Goal: Task Accomplishment & Management: Manage account settings

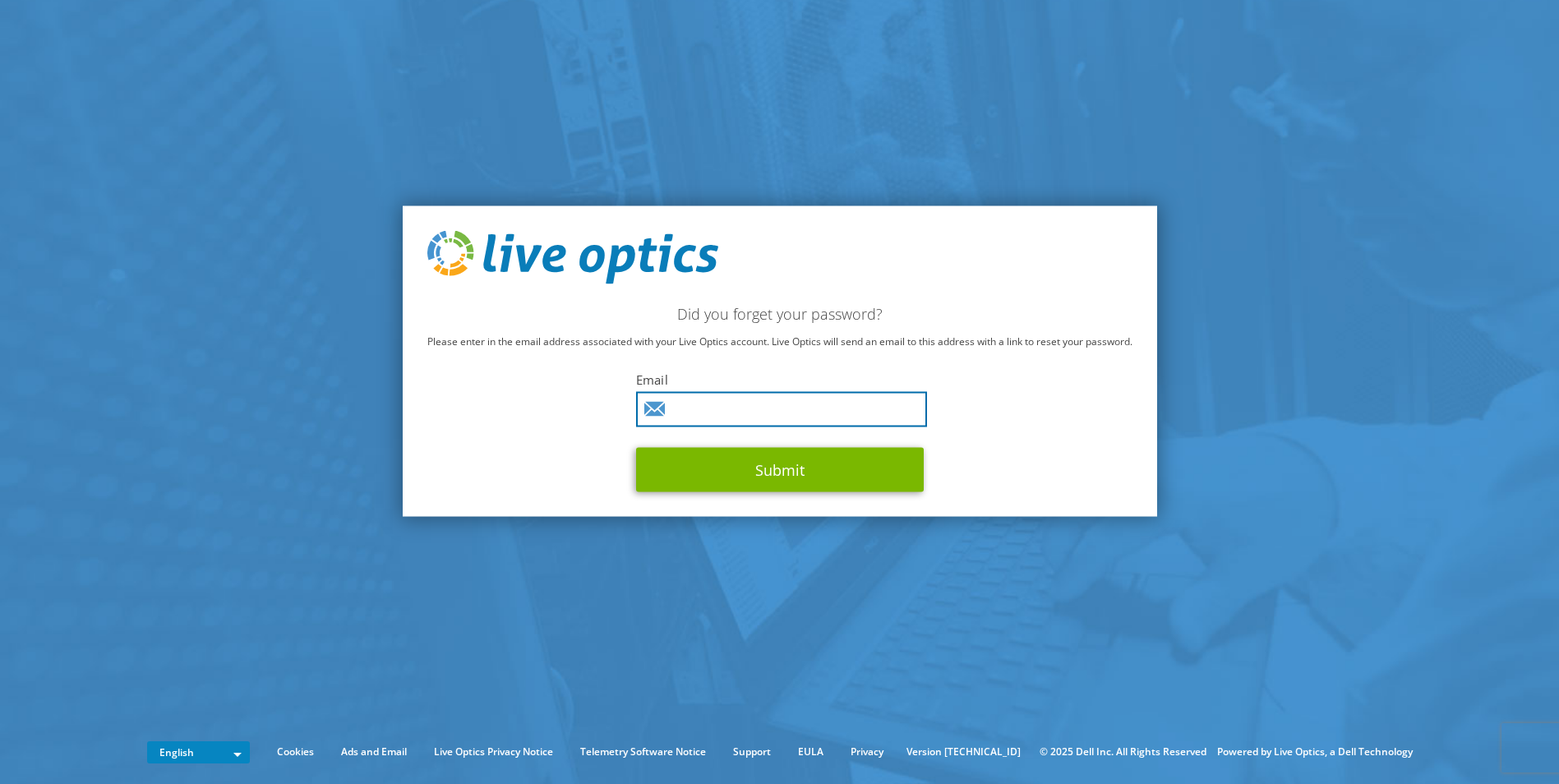
click at [783, 411] on input "text" at bounding box center [781, 410] width 291 height 35
type input "cgardner@wicresoftinternational.com"
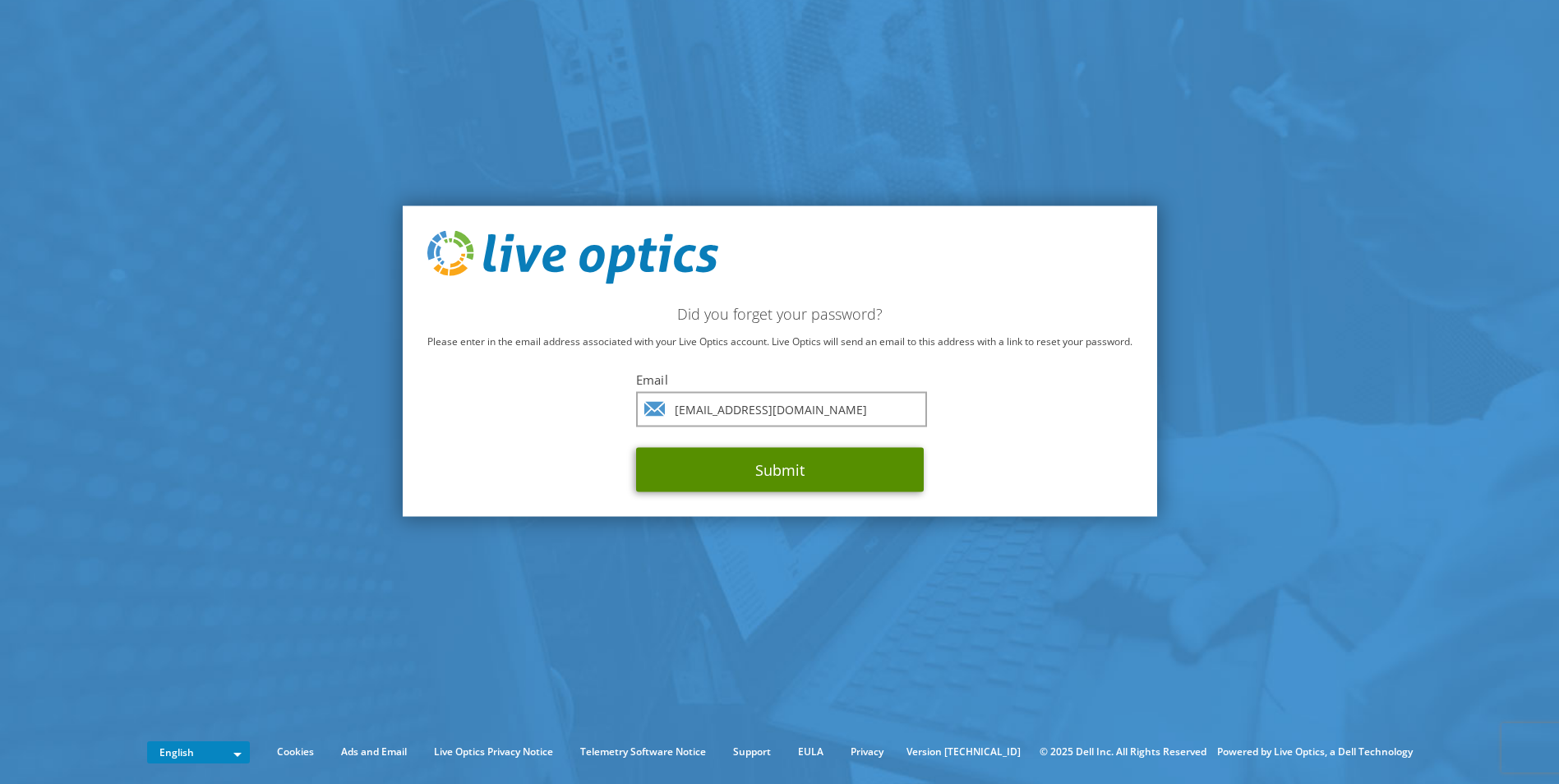
click at [775, 466] on button "Submit" at bounding box center [780, 469] width 287 height 44
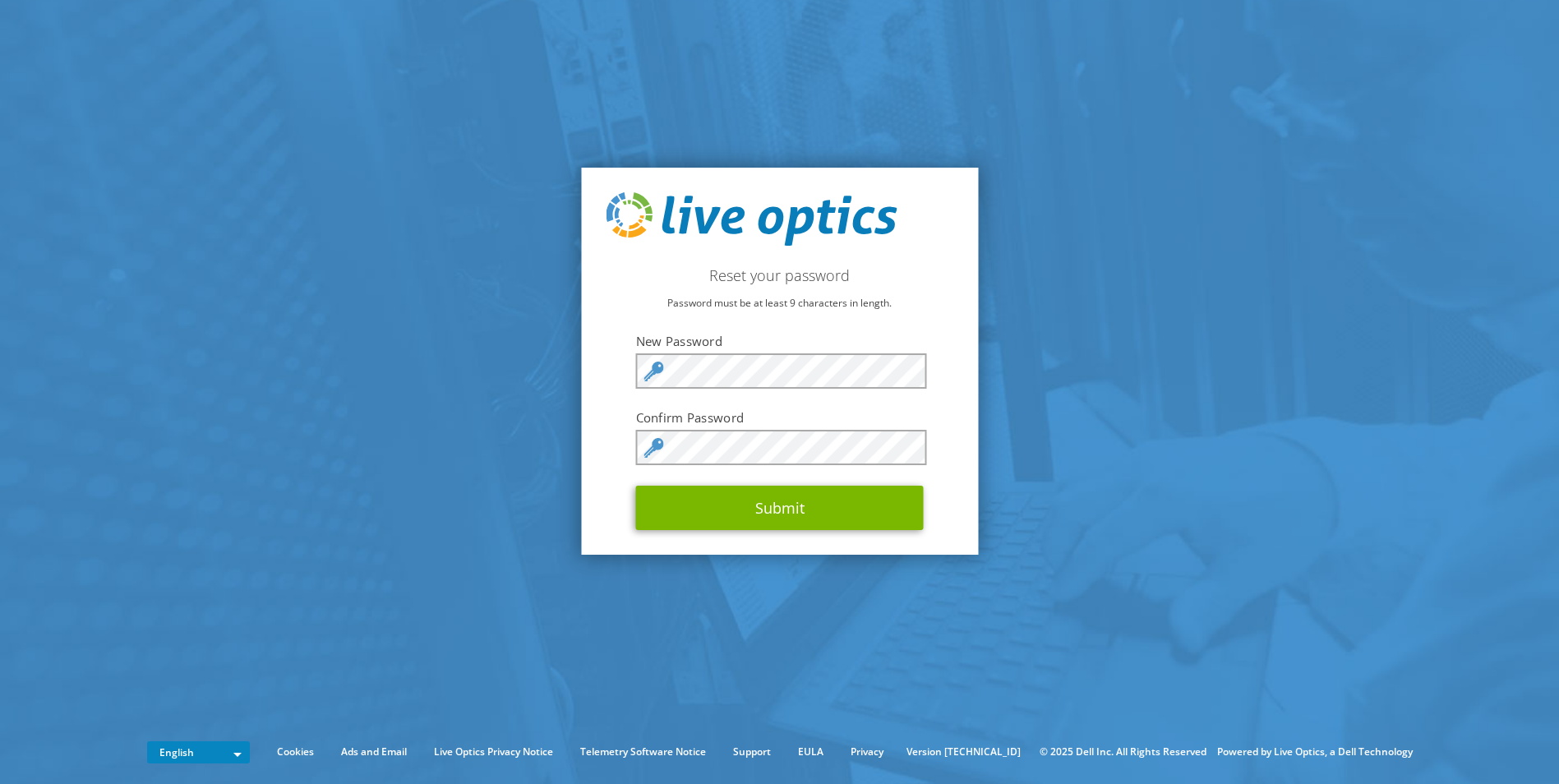
click at [572, 443] on section "Reset your password Password must be at least 9 characters in length. New Passw…" at bounding box center [780, 361] width 1559 height 722
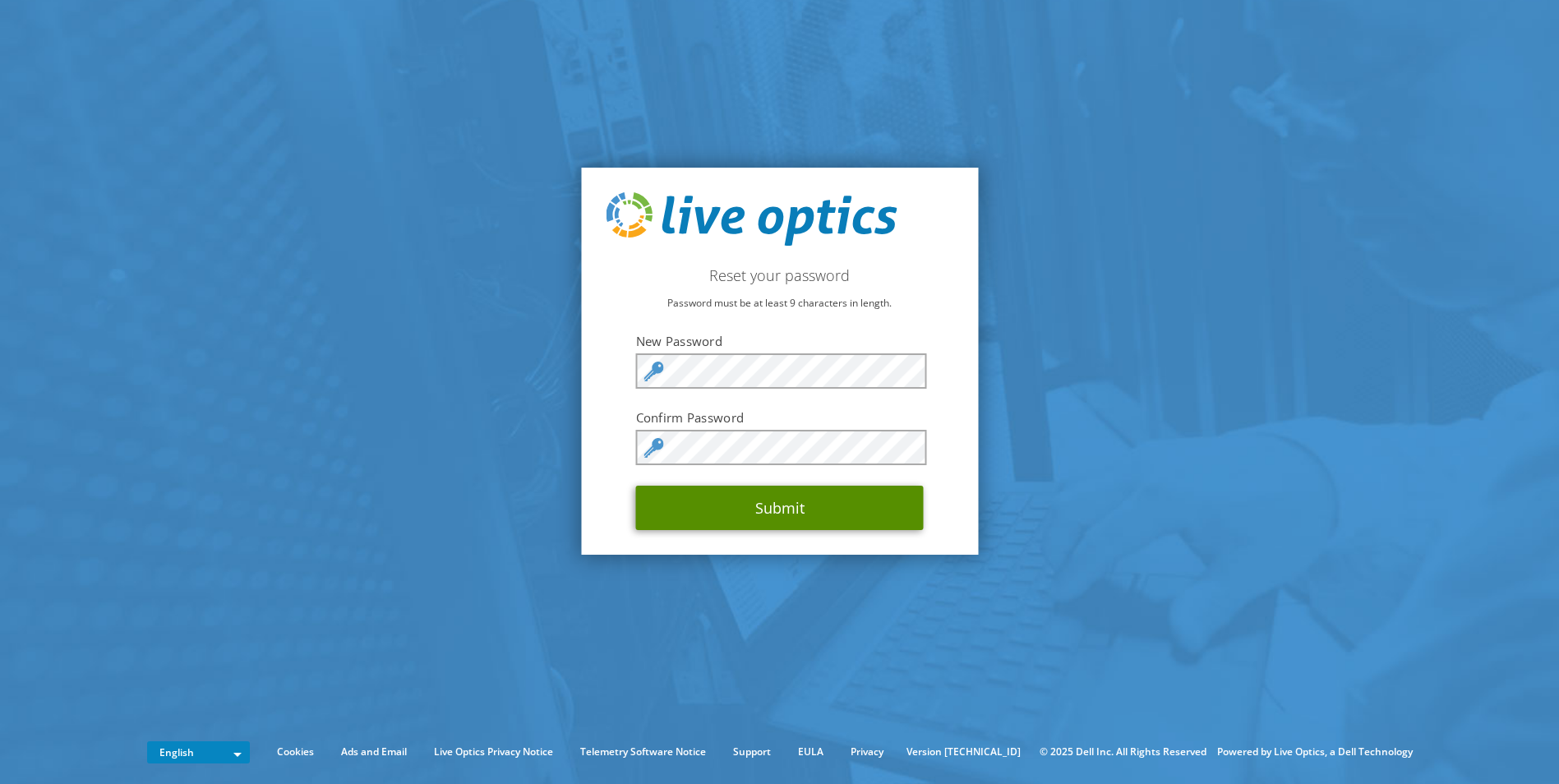
click at [780, 501] on button "Submit" at bounding box center [780, 507] width 287 height 44
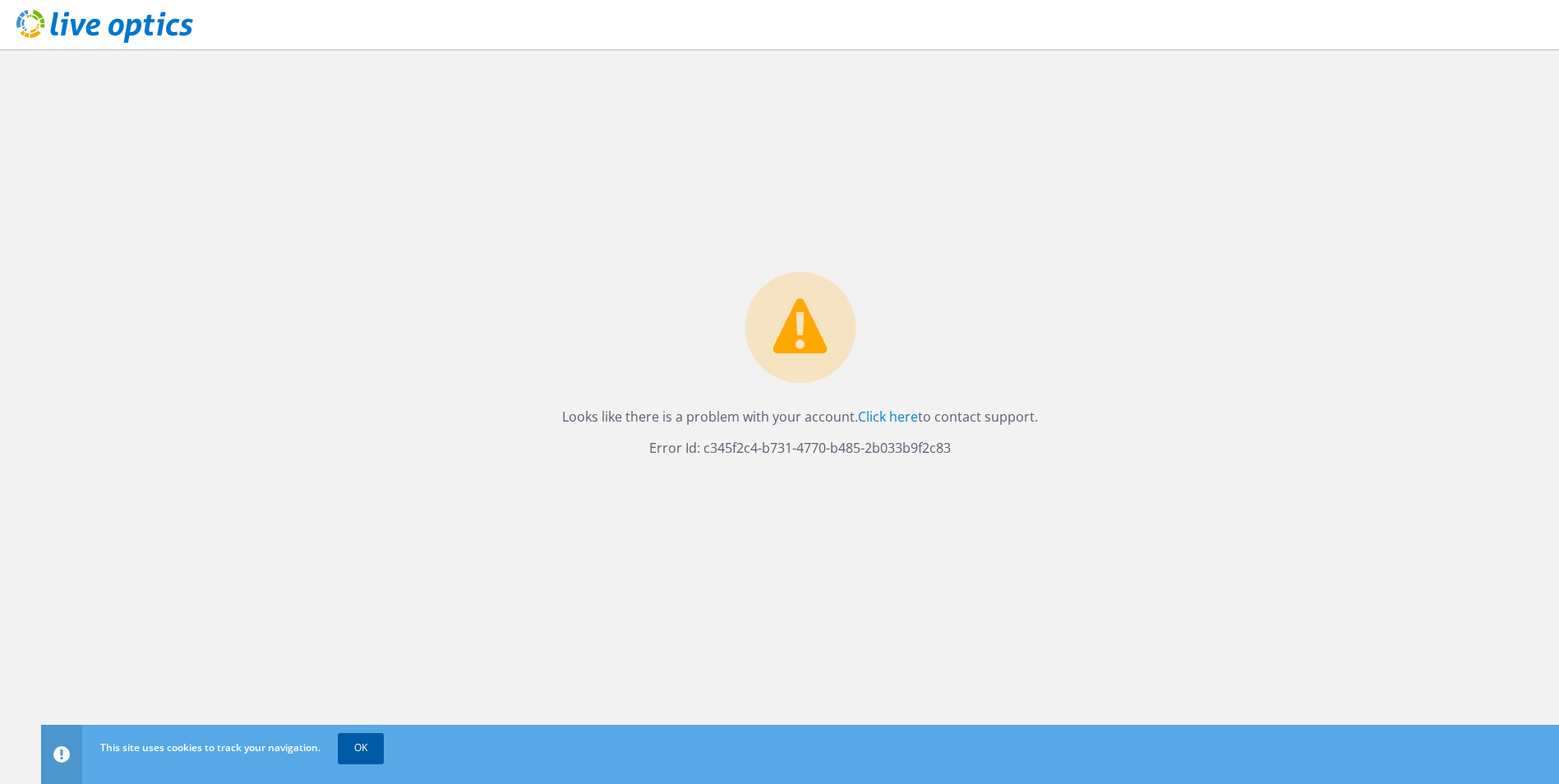
click at [357, 749] on link "OK" at bounding box center [361, 748] width 46 height 29
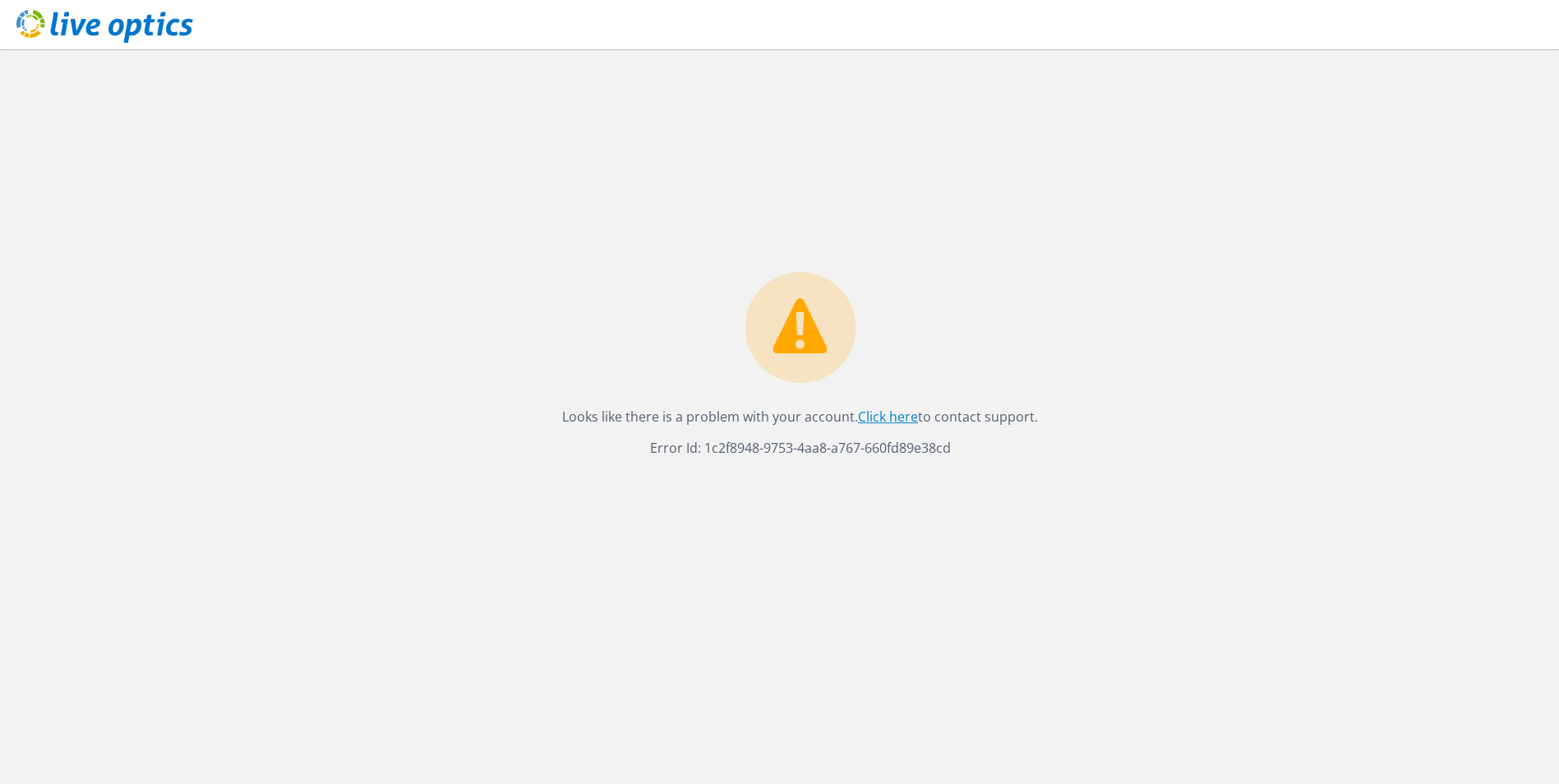
click at [891, 419] on link "Click here" at bounding box center [887, 416] width 60 height 18
